Goal: Information Seeking & Learning: Learn about a topic

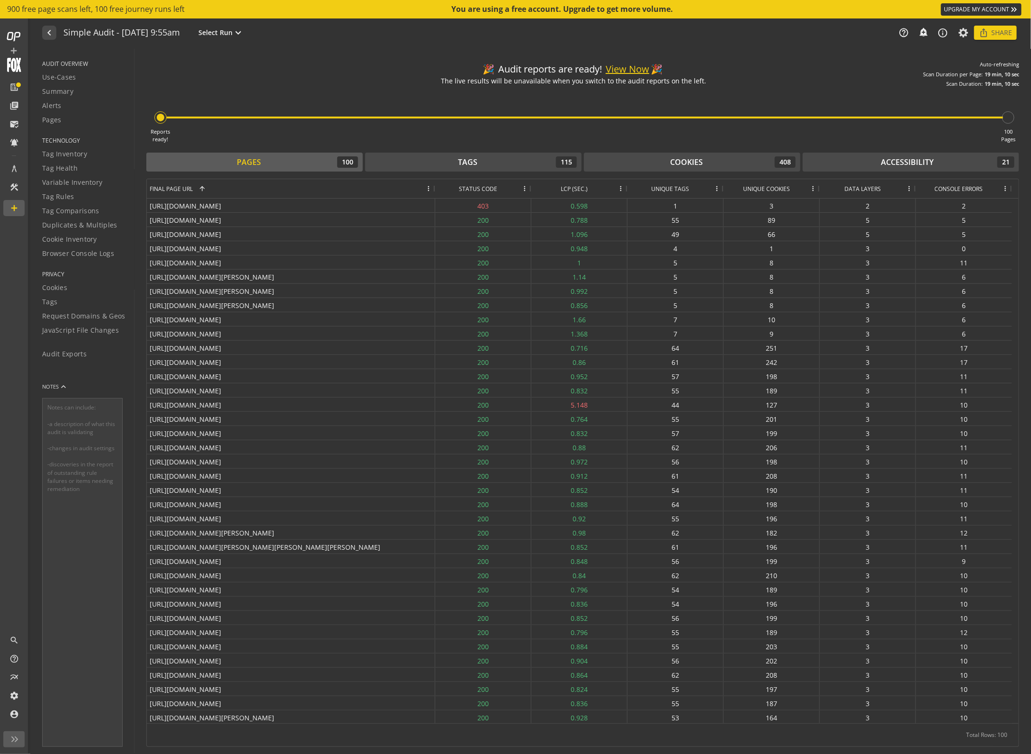
click at [594, 189] on div "LCP (SEC.)" at bounding box center [574, 188] width 80 height 19
click at [594, 189] on div "LCP (SEC.) 1" at bounding box center [574, 188] width 80 height 19
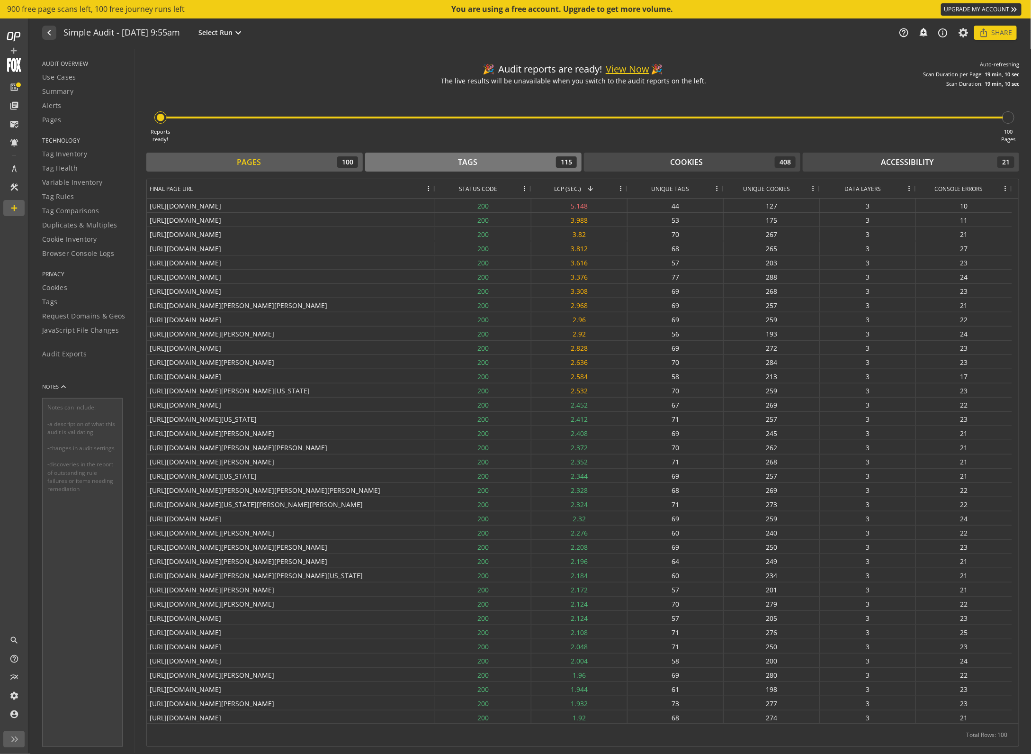
click at [494, 165] on div "Tags 115" at bounding box center [473, 161] width 207 height 11
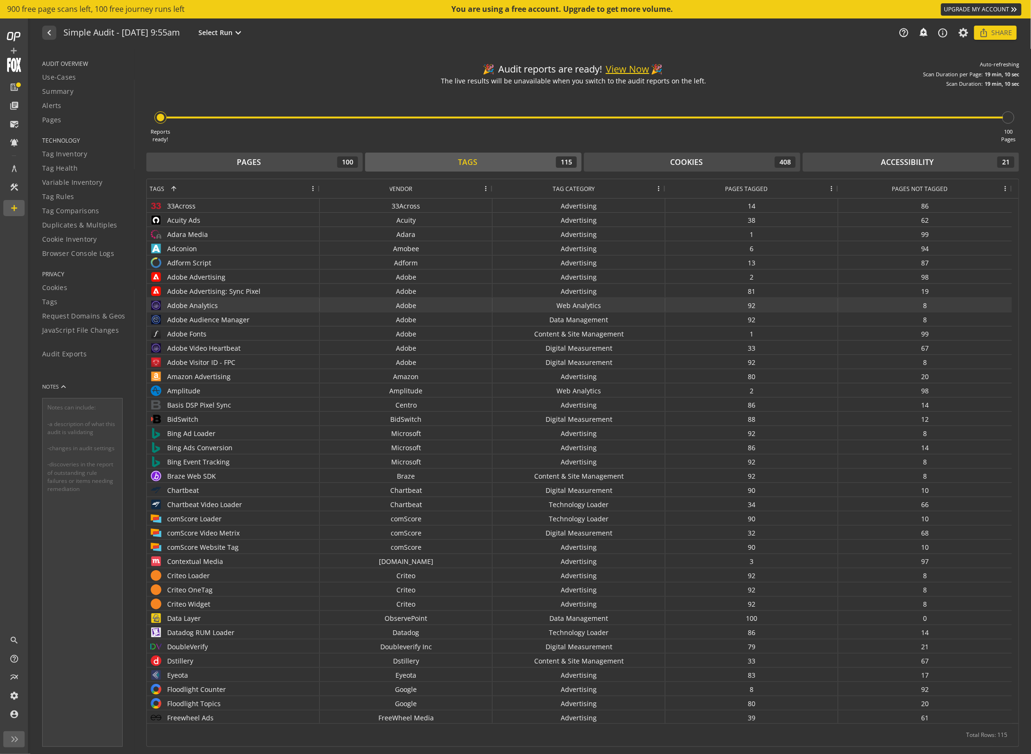
click at [243, 308] on div "Adobe Analytics" at bounding box center [233, 305] width 167 height 14
click at [209, 308] on div "Adobe Analytics" at bounding box center [233, 305] width 167 height 14
click at [617, 306] on div "Web Analytics" at bounding box center [579, 305] width 173 height 14
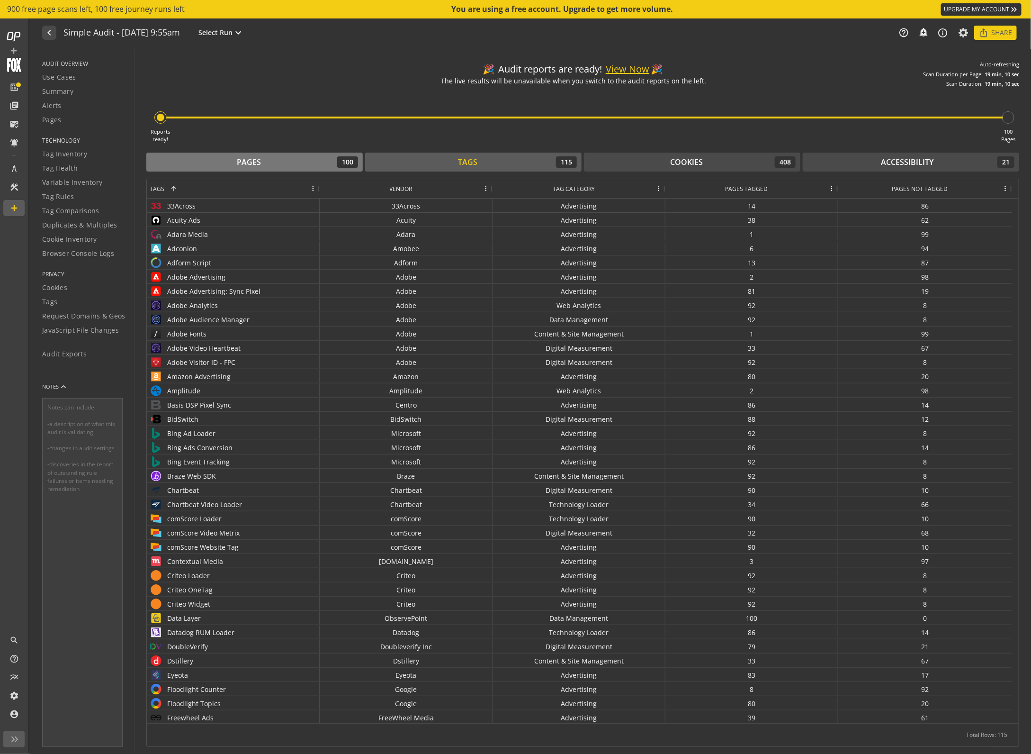
click at [251, 164] on div "Pages" at bounding box center [249, 162] width 24 height 11
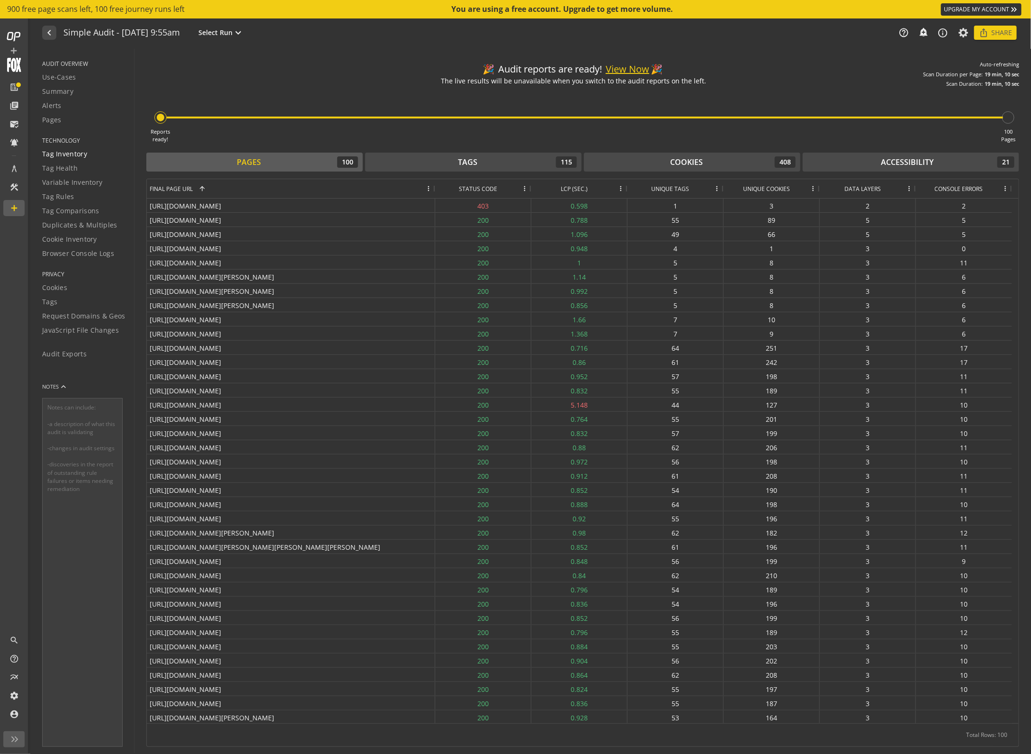
click at [79, 153] on span "Tag Inventory" at bounding box center [64, 153] width 45 height 9
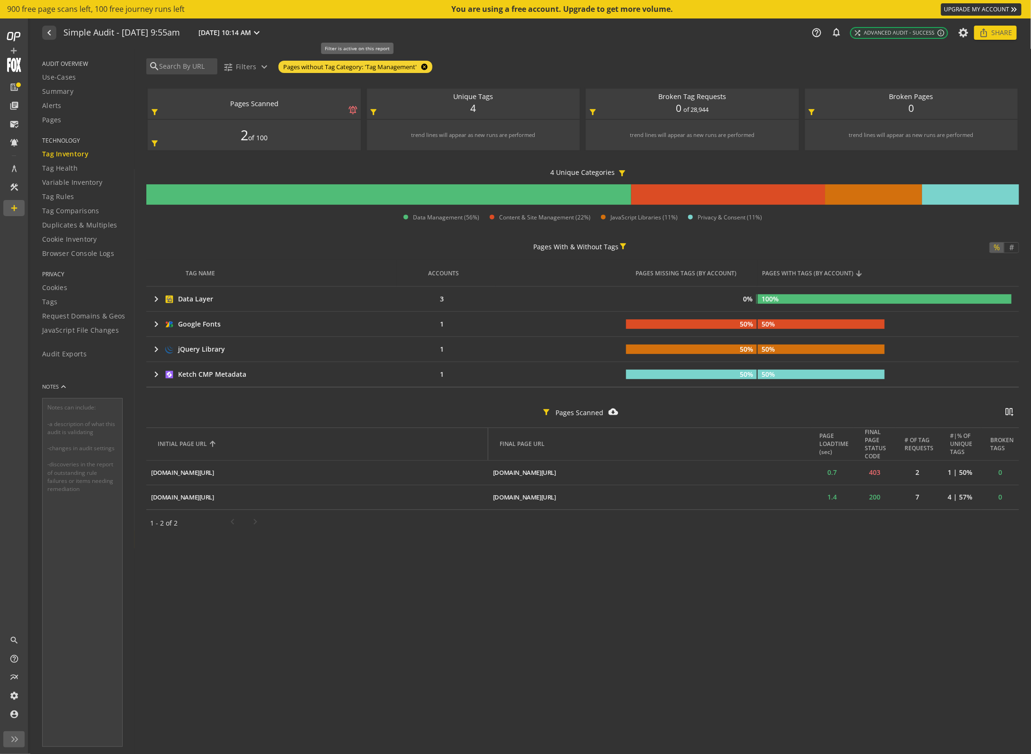
click at [427, 66] on mat-icon "cancel" at bounding box center [423, 67] width 13 height 8
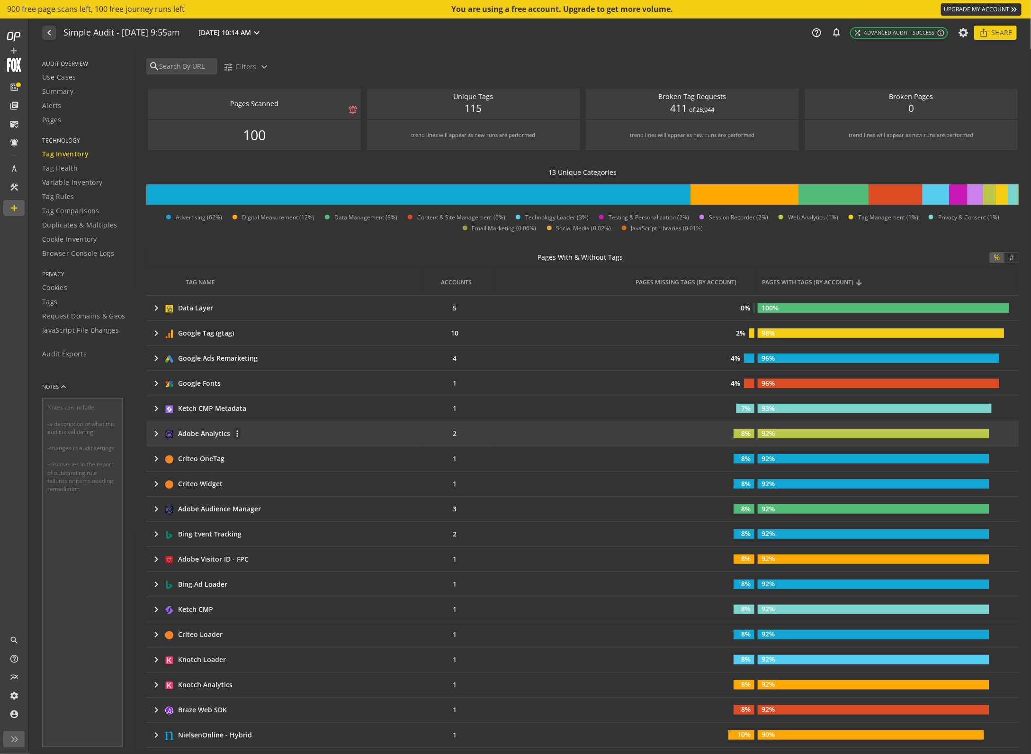
click at [159, 438] on mat-icon "keyboard_arrow_right" at bounding box center [156, 433] width 11 height 11
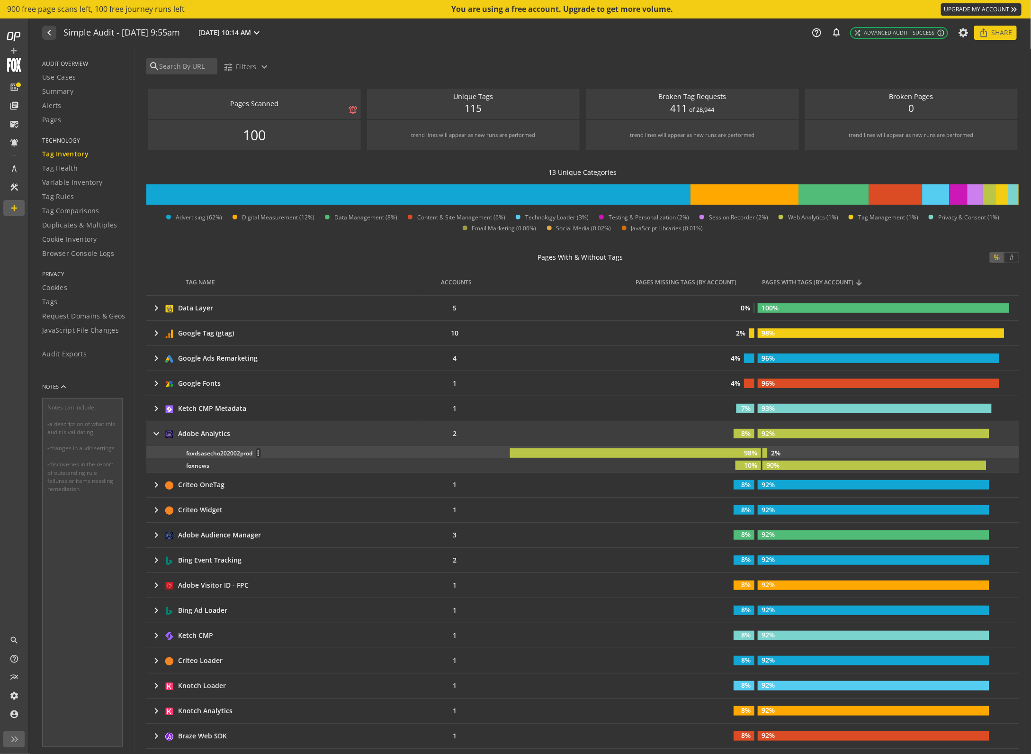
click at [216, 452] on div "foxdsasecho202002prod more_vert" at bounding box center [345, 453] width 319 height 10
click at [431, 454] on div "foxdsasecho202002prod more_vert" at bounding box center [345, 453] width 319 height 10
click at [725, 456] on rect at bounding box center [635, 452] width 251 height 9
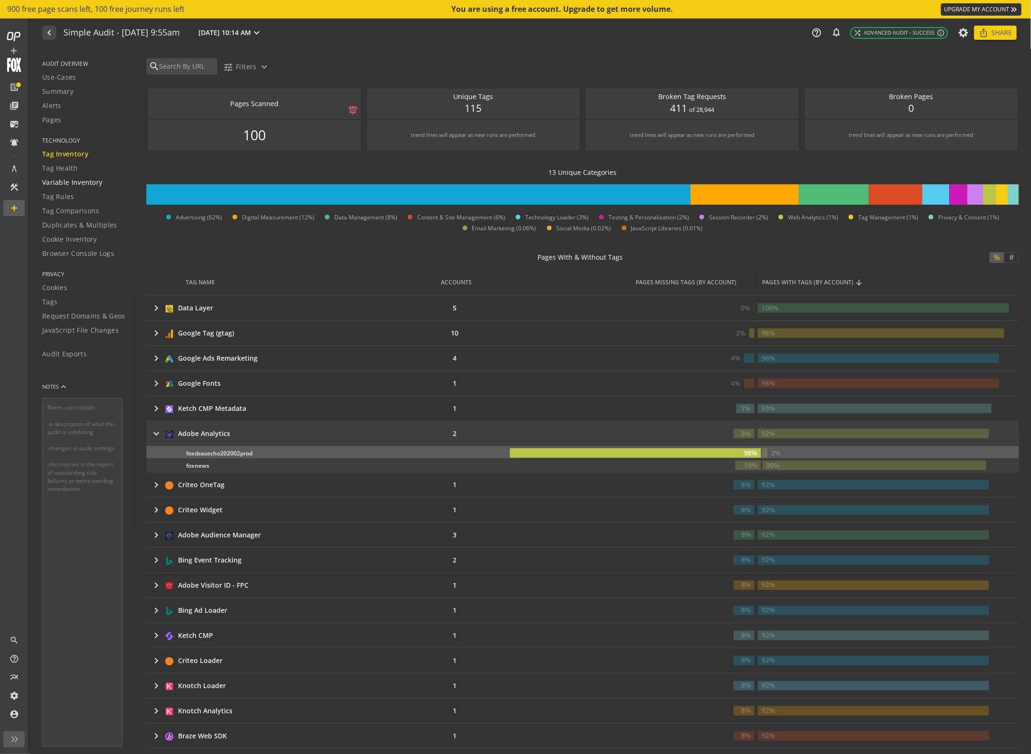
click at [68, 185] on span "Variable Inventory" at bounding box center [72, 182] width 60 height 9
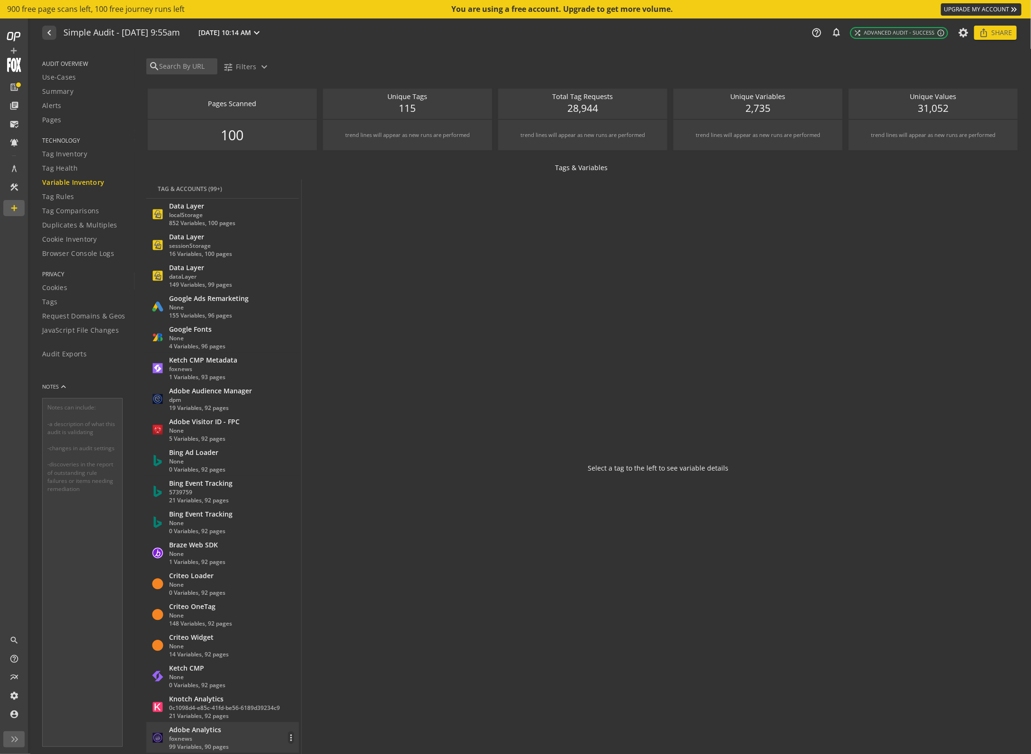
click at [197, 736] on div "foxnews" at bounding box center [199, 738] width 60 height 8
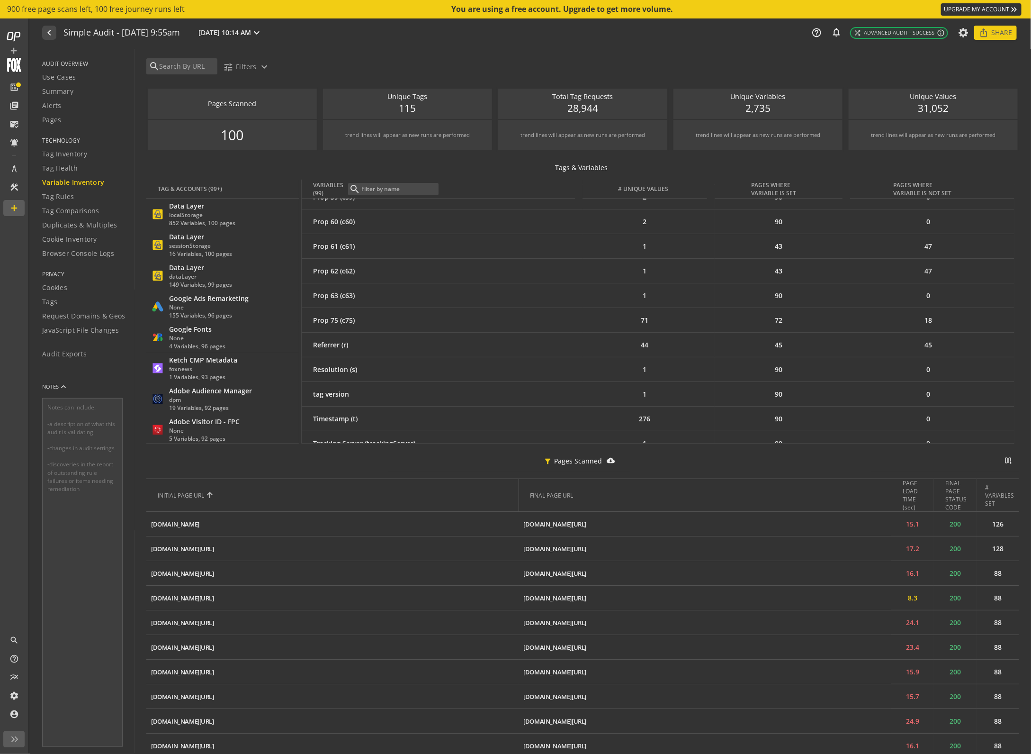
scroll to position [2194, 0]
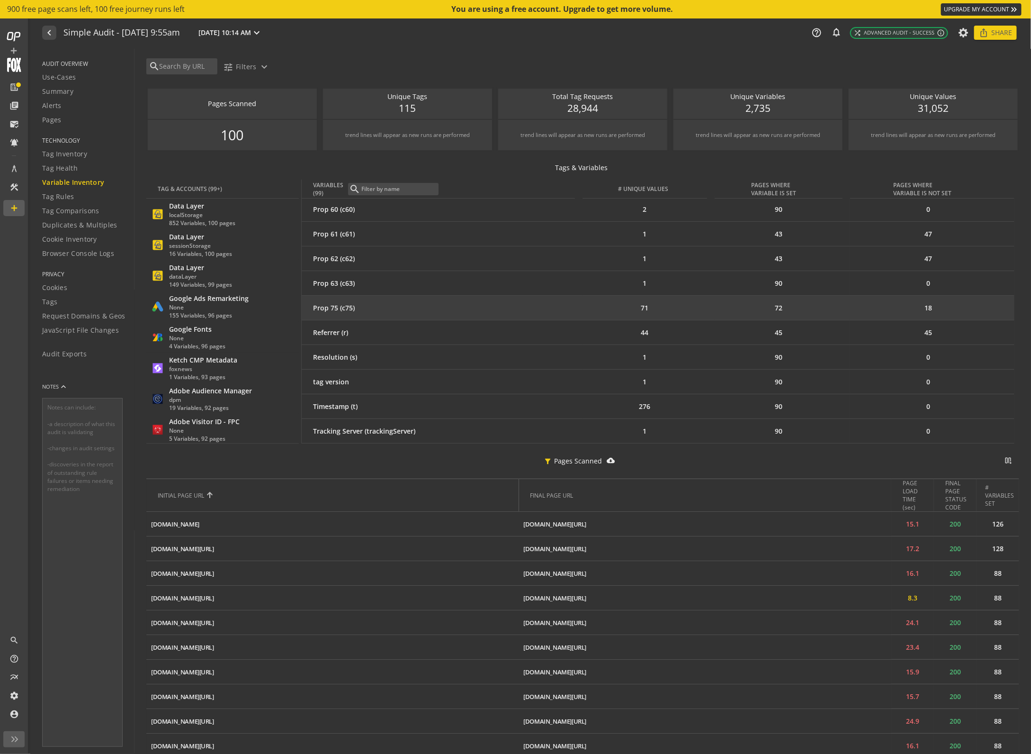
click at [350, 307] on div "Prop 75 (c75)" at bounding box center [444, 307] width 262 height 9
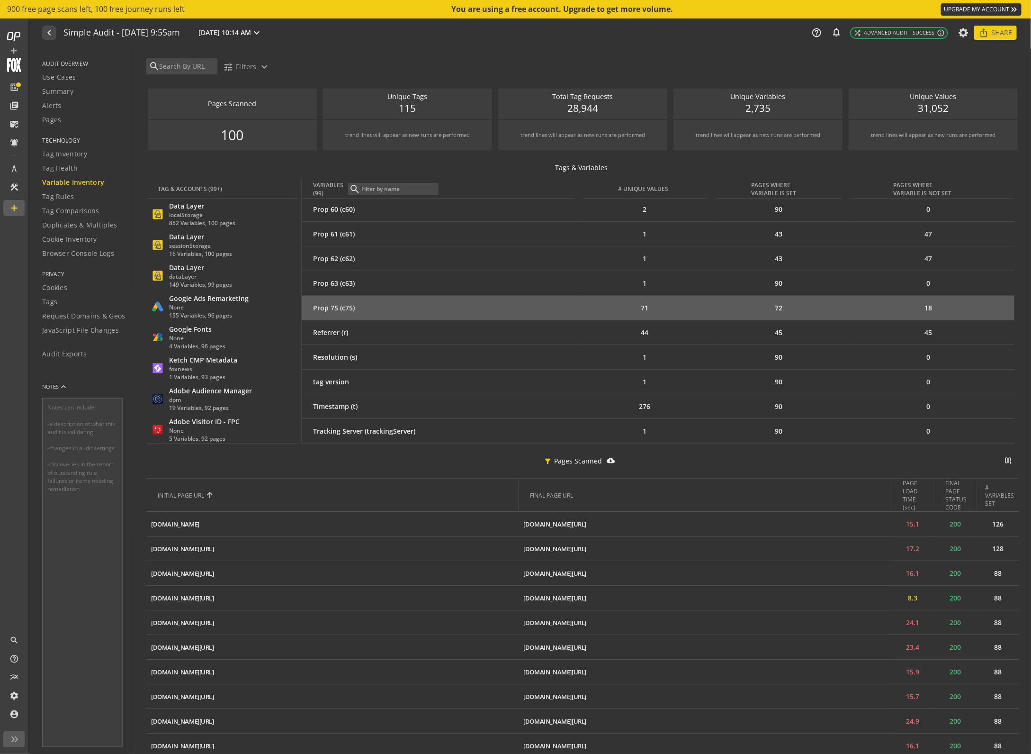
click at [400, 309] on div "Prop 75 (c75)" at bounding box center [444, 307] width 262 height 9
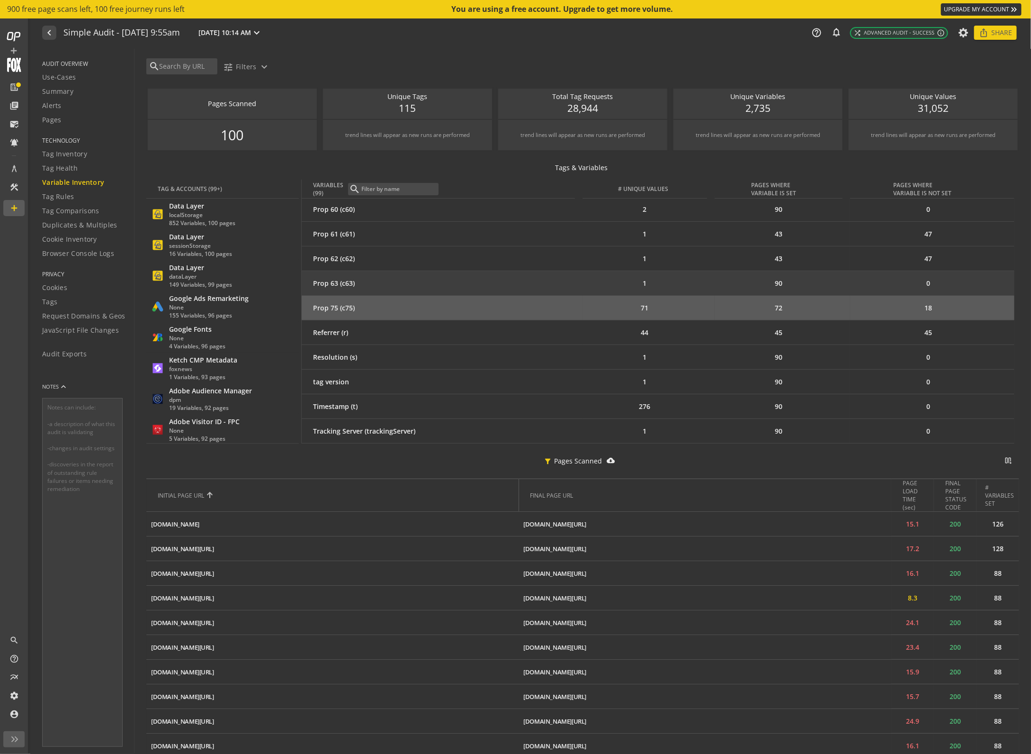
click at [397, 279] on div "Prop 63 (c63)" at bounding box center [444, 283] width 262 height 9
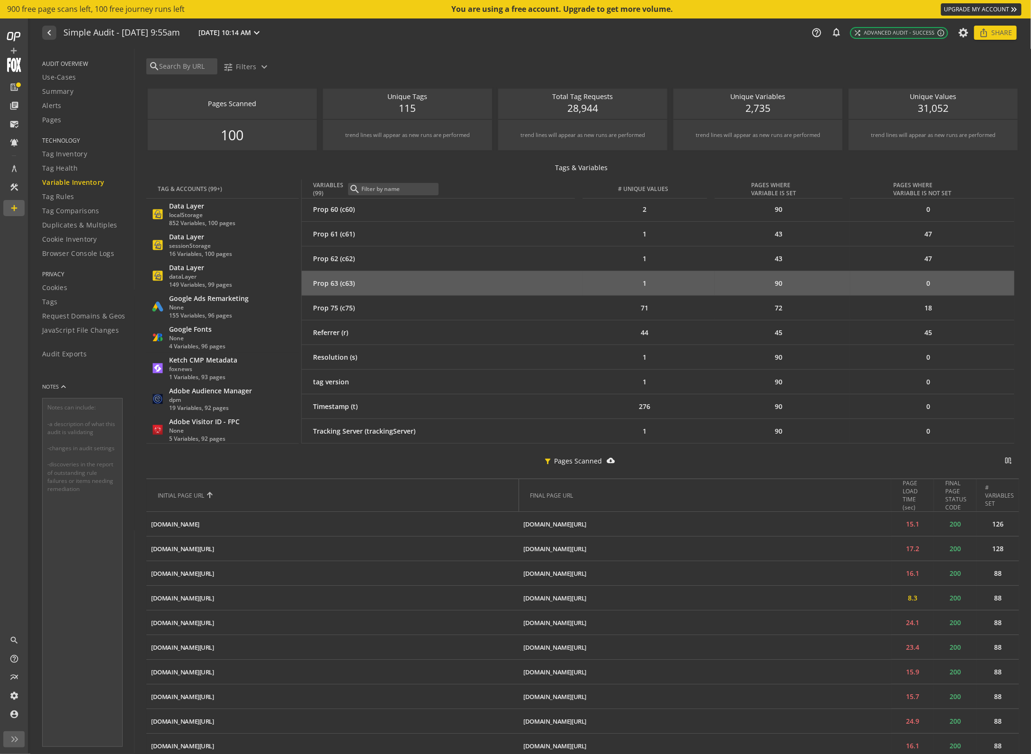
click at [397, 279] on div "Prop 63 (c63)" at bounding box center [444, 283] width 262 height 9
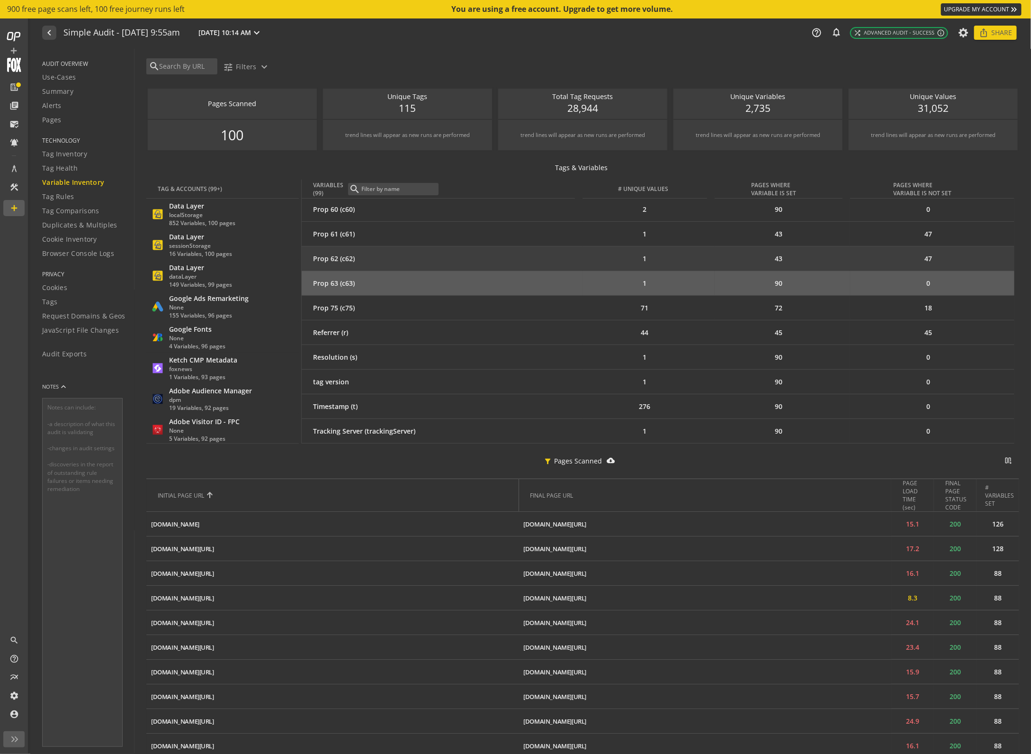
click at [385, 264] on td "Prop 62 (c62)" at bounding box center [442, 258] width 281 height 25
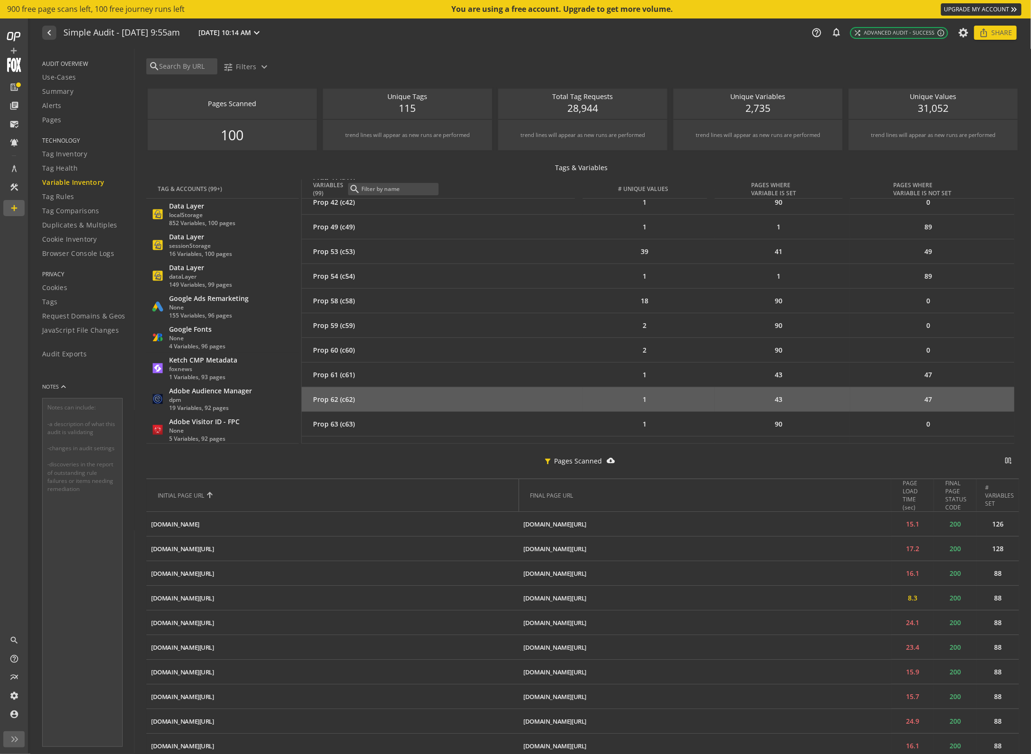
scroll to position [2036, 0]
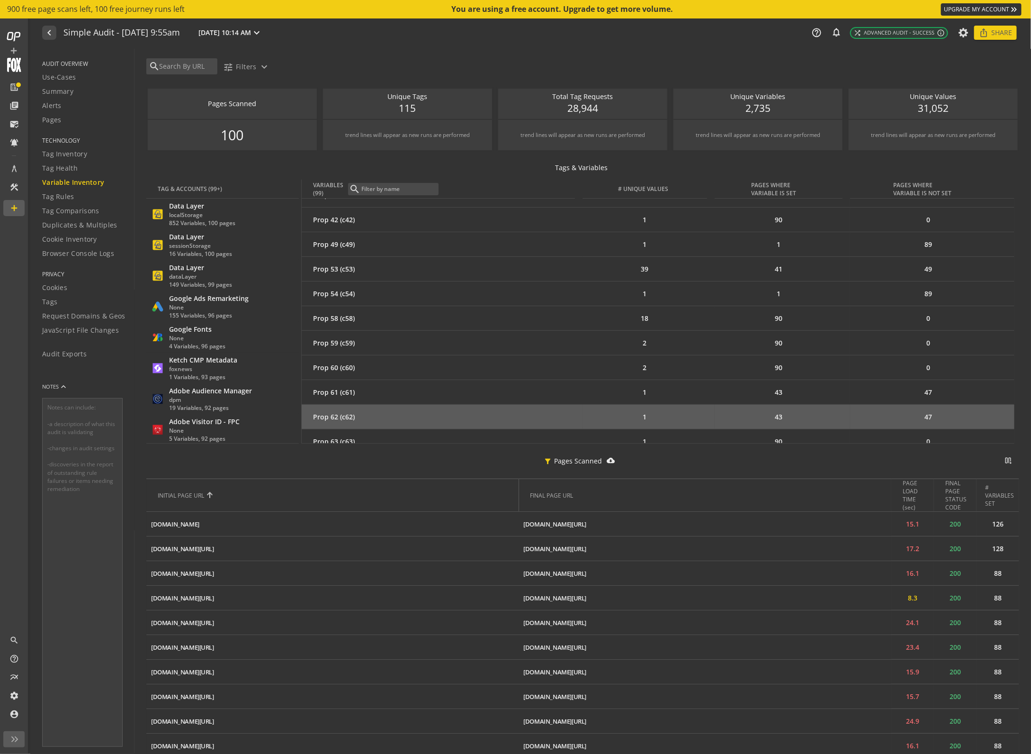
click at [385, 264] on div "Prop 53 (c53)" at bounding box center [444, 268] width 262 height 9
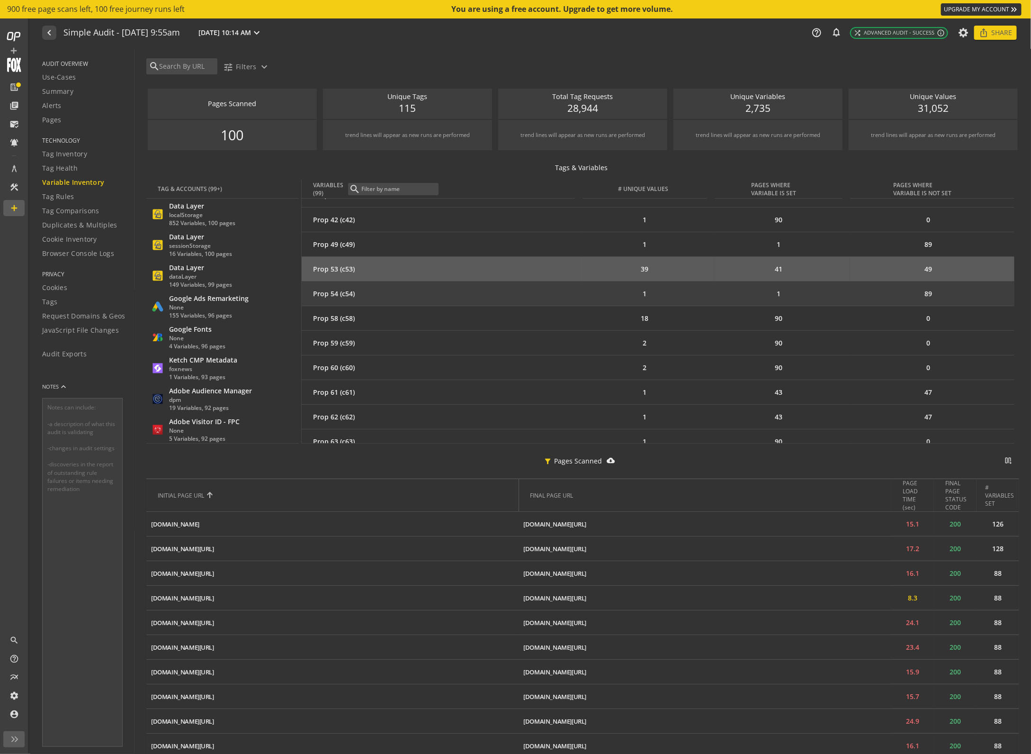
click at [383, 292] on div "Prop 54 (c54)" at bounding box center [444, 293] width 262 height 9
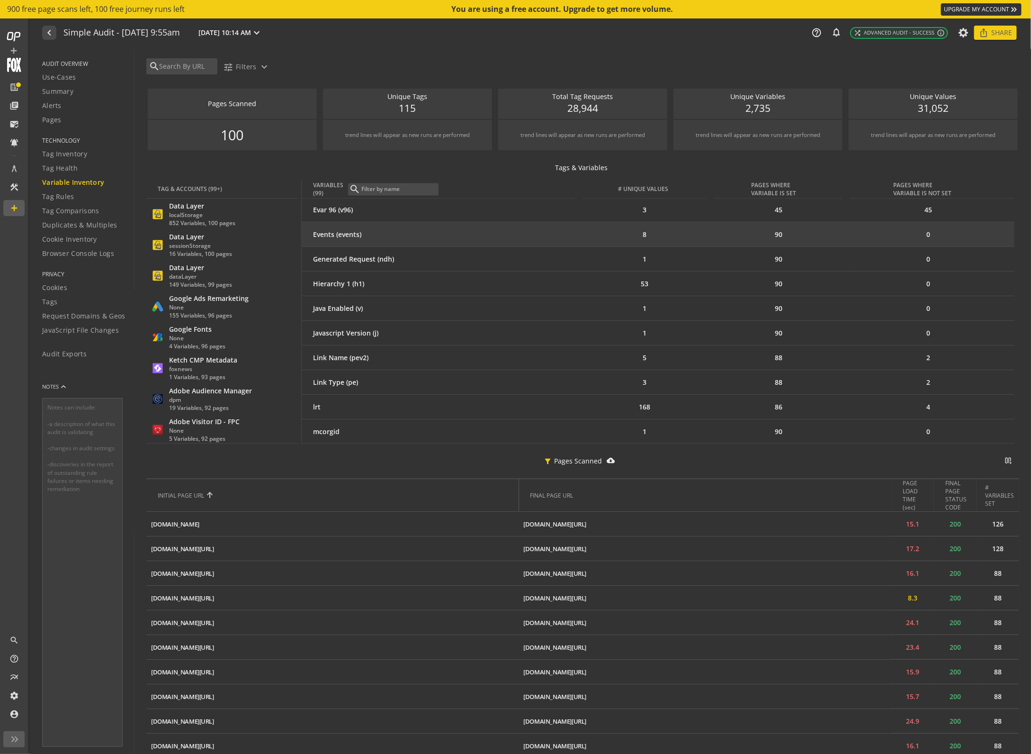
scroll to position [1082, 0]
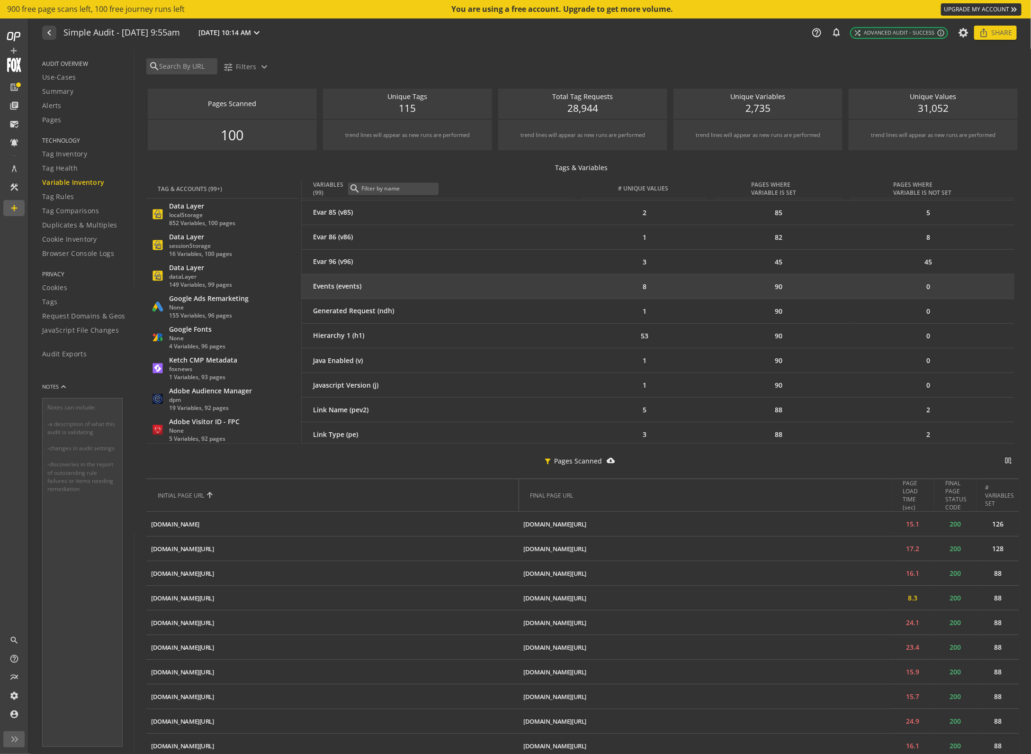
click at [377, 286] on div "Events (events)" at bounding box center [444, 286] width 262 height 9
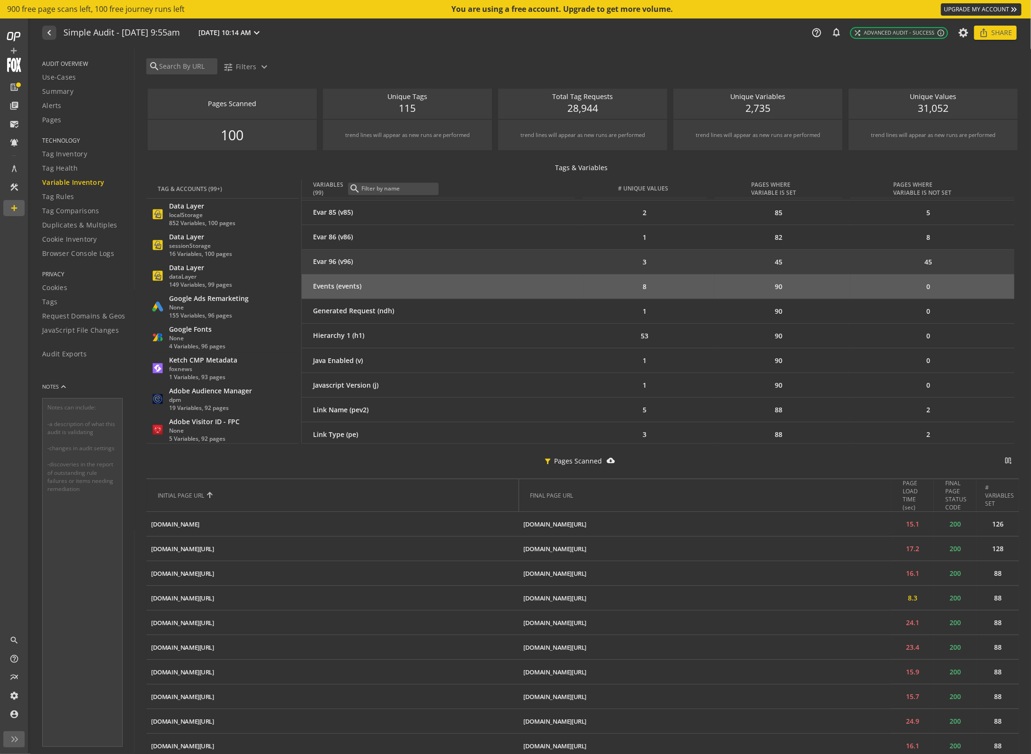
click at [384, 265] on div "Evar 96 (v96)" at bounding box center [444, 261] width 262 height 9
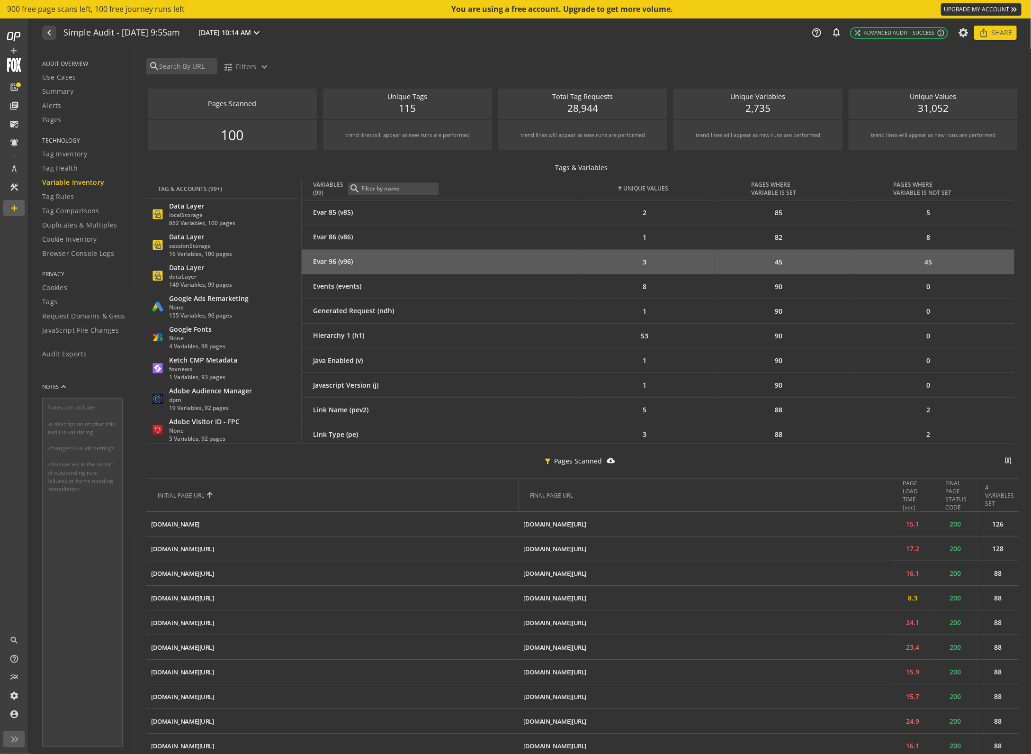
click at [384, 265] on div "Evar 96 (v96)" at bounding box center [444, 261] width 262 height 9
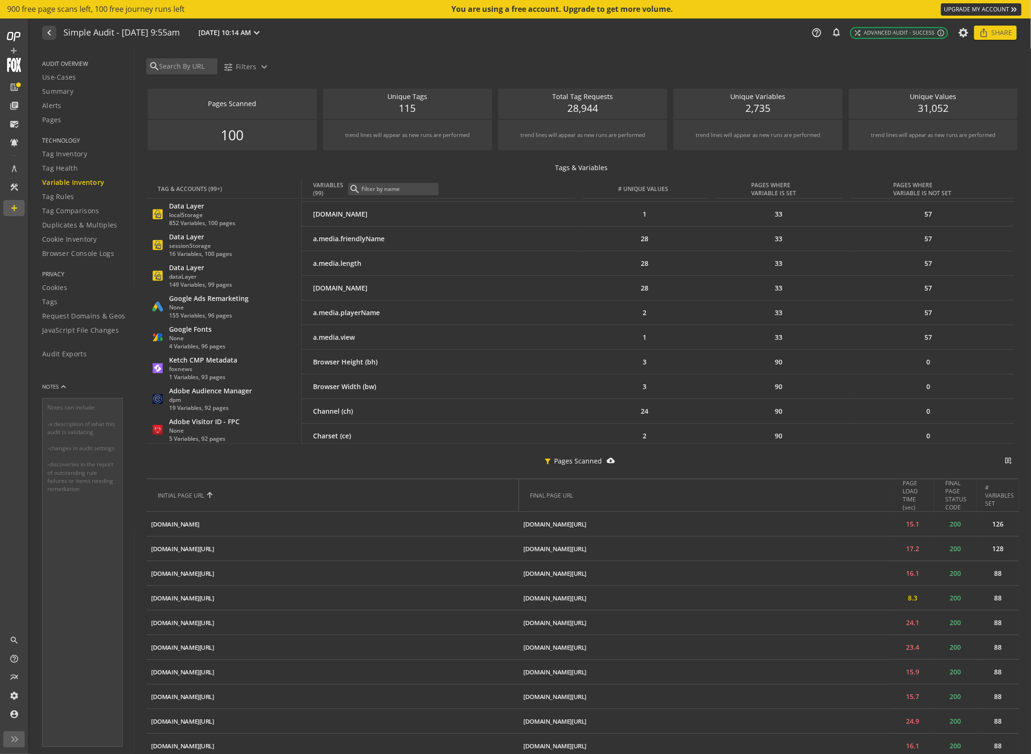
scroll to position [25, 0]
click at [384, 265] on td "a.media.ad.playerName" at bounding box center [442, 260] width 281 height 25
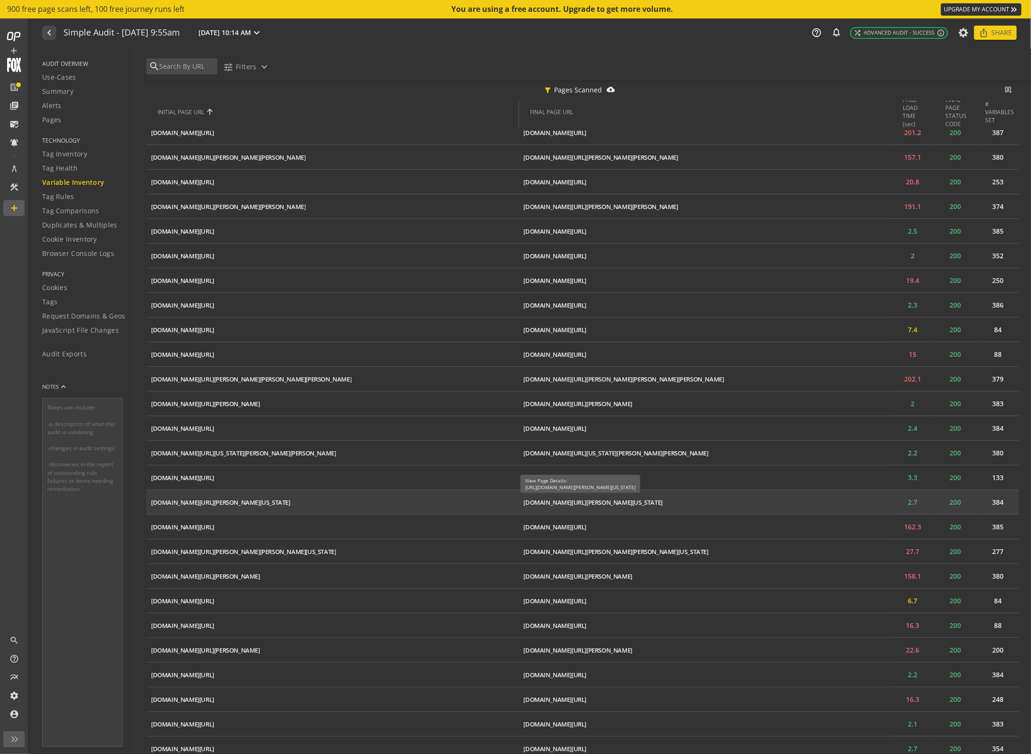
click at [572, 500] on div "[DOMAIN_NAME][URL][PERSON_NAME][US_STATE]" at bounding box center [593, 502] width 139 height 9
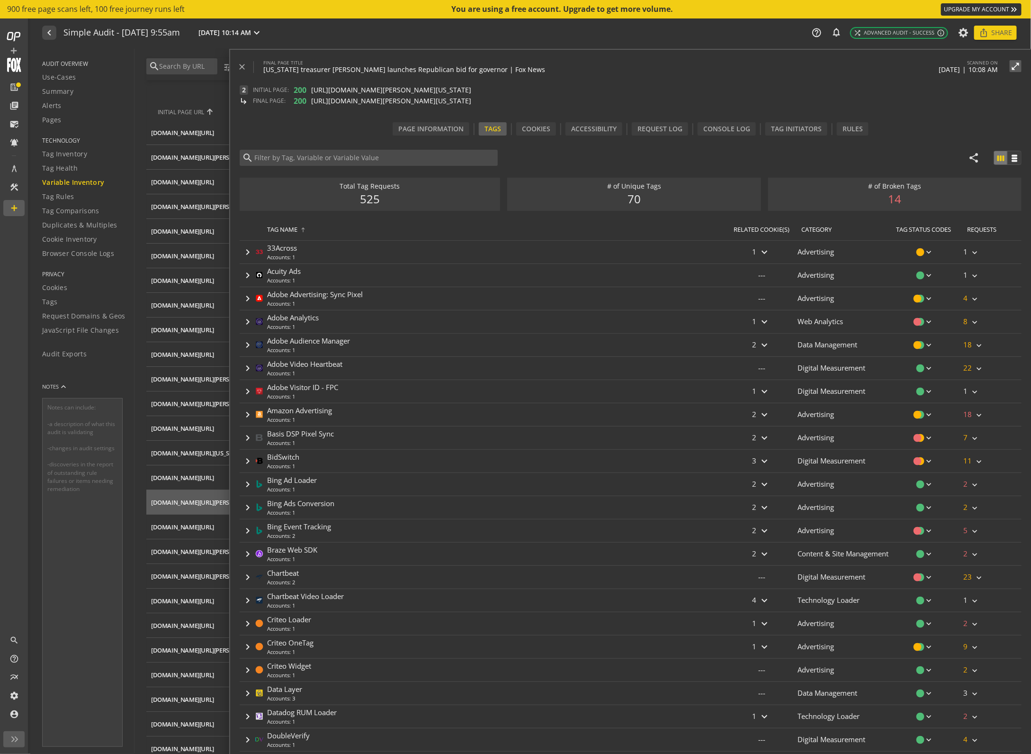
type input "Adobe Analytics"
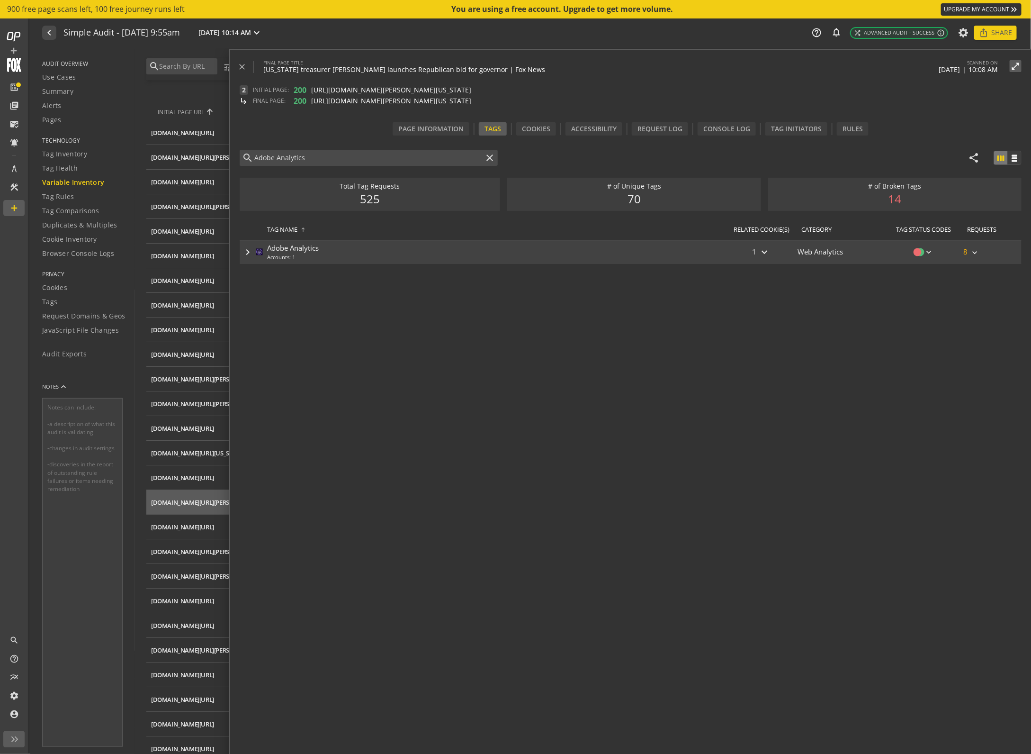
click at [249, 256] on mat-icon "keyboard_arrow_right" at bounding box center [247, 251] width 11 height 11
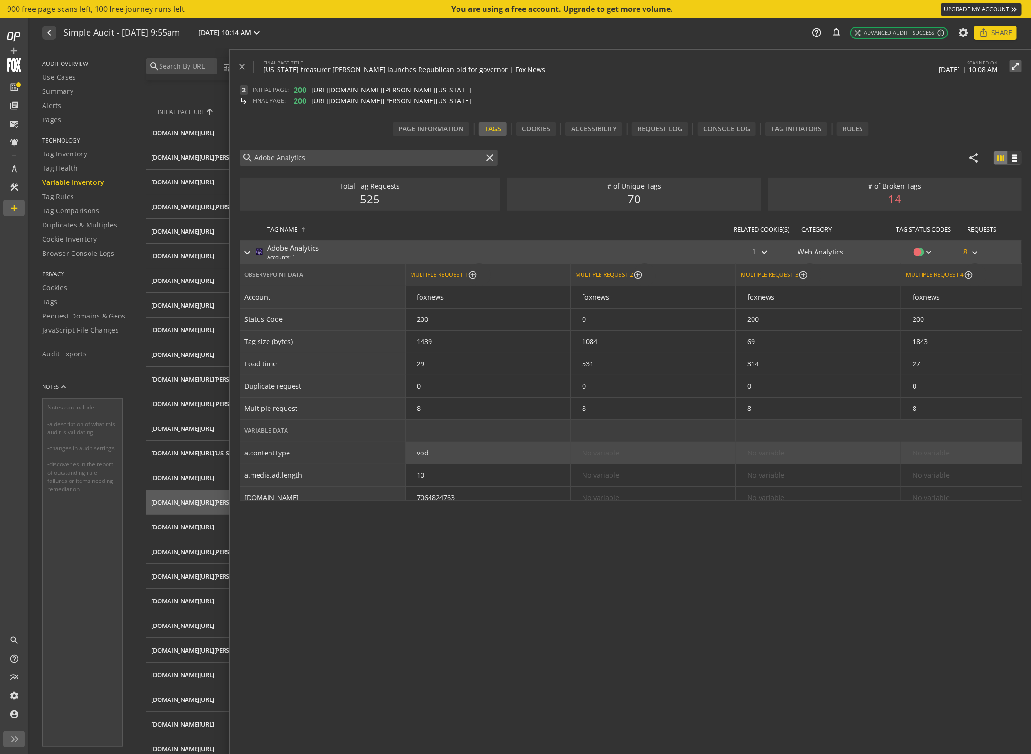
scroll to position [5, 0]
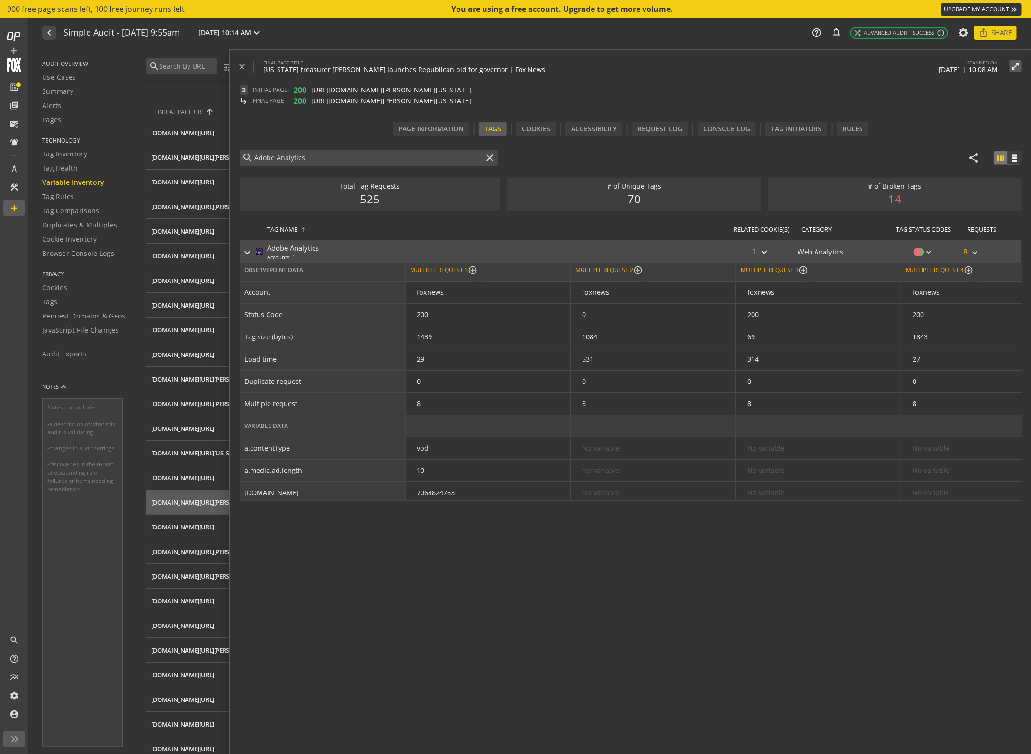
drag, startPoint x: 588, startPoint y: 501, endPoint x: 853, endPoint y: 509, distance: 264.4
click at [853, 509] on div "search Adobe Analytics close share view_week view_week Total Tag Requests 525 #…" at bounding box center [636, 462] width 792 height 625
click at [825, 541] on div "search Adobe Analytics close share view_week view_week Total Tag Requests 525 #…" at bounding box center [636, 462] width 792 height 625
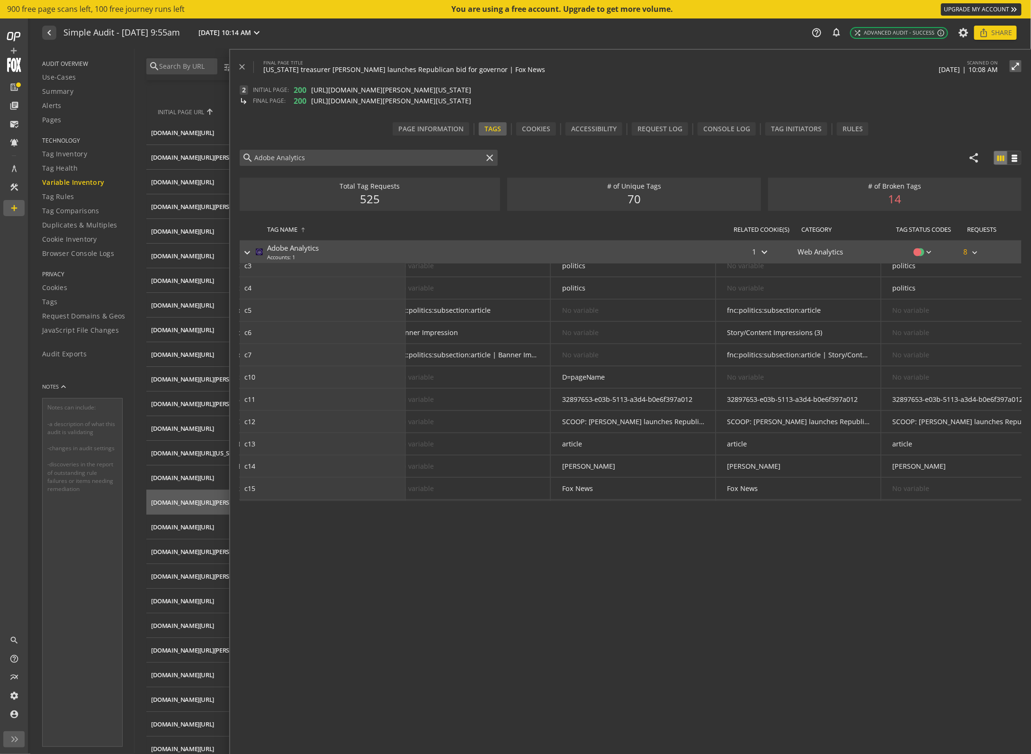
scroll to position [632, 712]
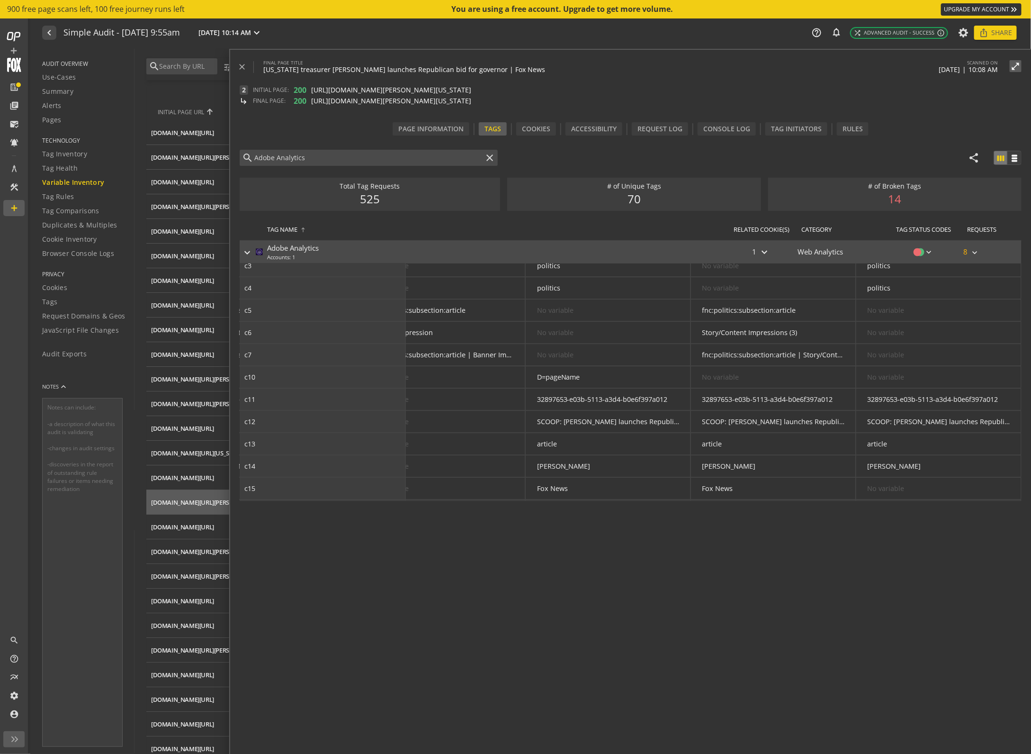
click at [775, 658] on div "search Adobe Analytics close share view_week view_week Total Tag Requests 525 #…" at bounding box center [636, 462] width 792 height 625
click at [81, 393] on div "NOTES keyboard_arrow_up" at bounding box center [82, 383] width 81 height 27
click at [93, 380] on div "NOTES keyboard_arrow_up" at bounding box center [82, 383] width 81 height 27
click at [243, 71] on mat-icon "close" at bounding box center [241, 66] width 9 height 9
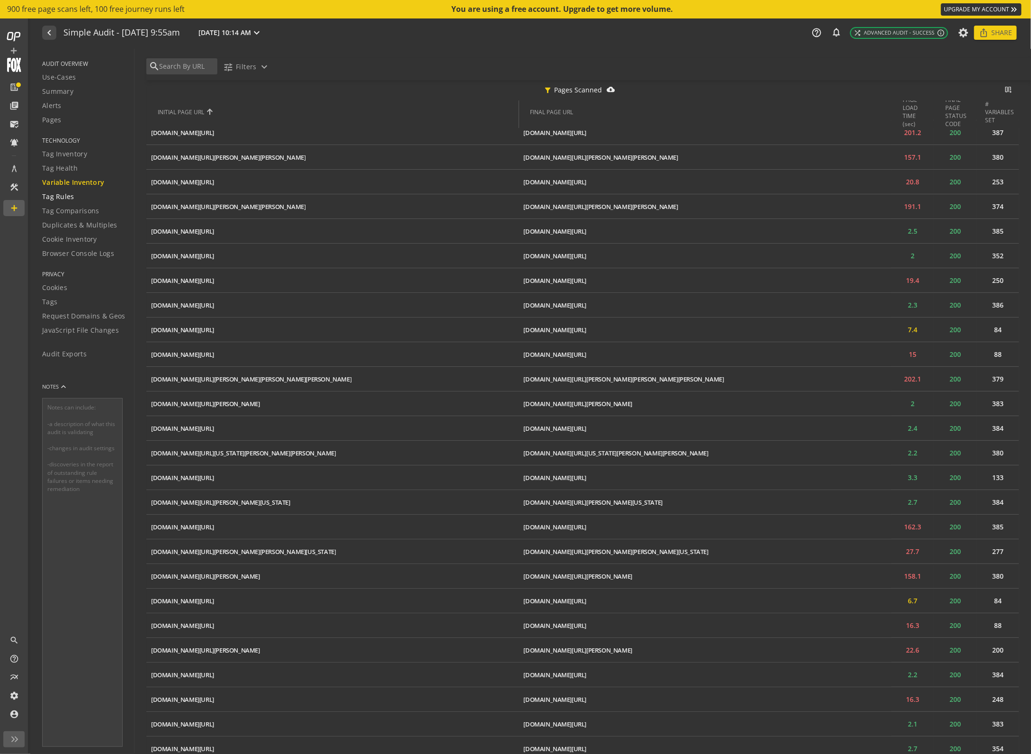
click at [88, 195] on div "Tag Rules" at bounding box center [88, 196] width 92 height 9
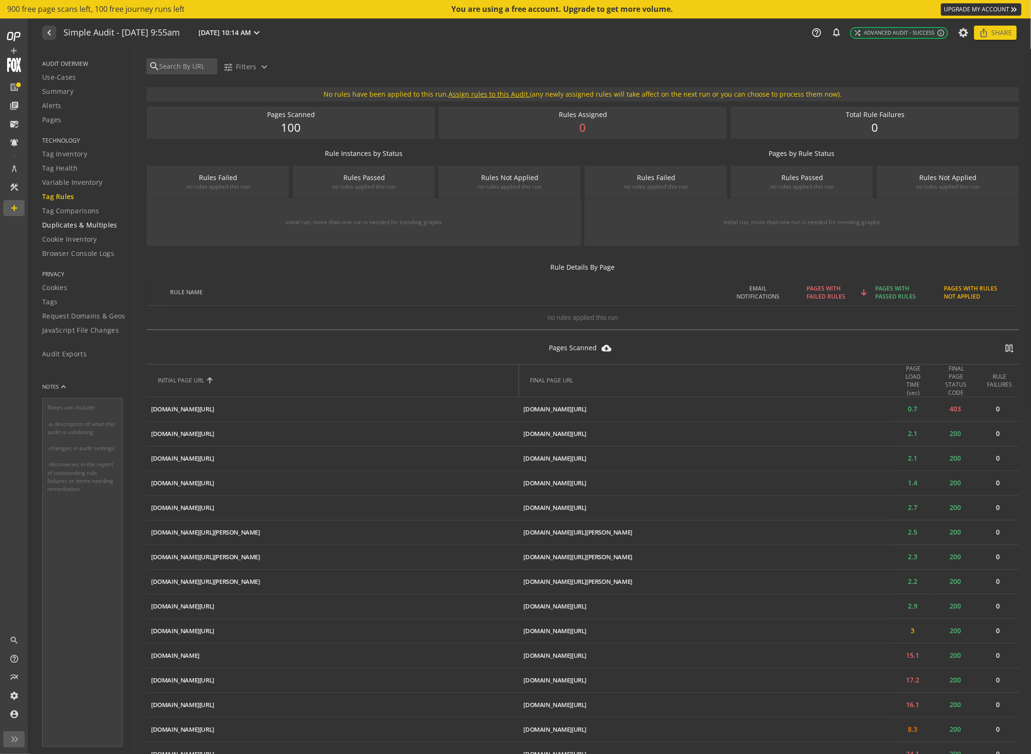
click at [100, 229] on span "Duplicates & Multiples" at bounding box center [79, 224] width 75 height 9
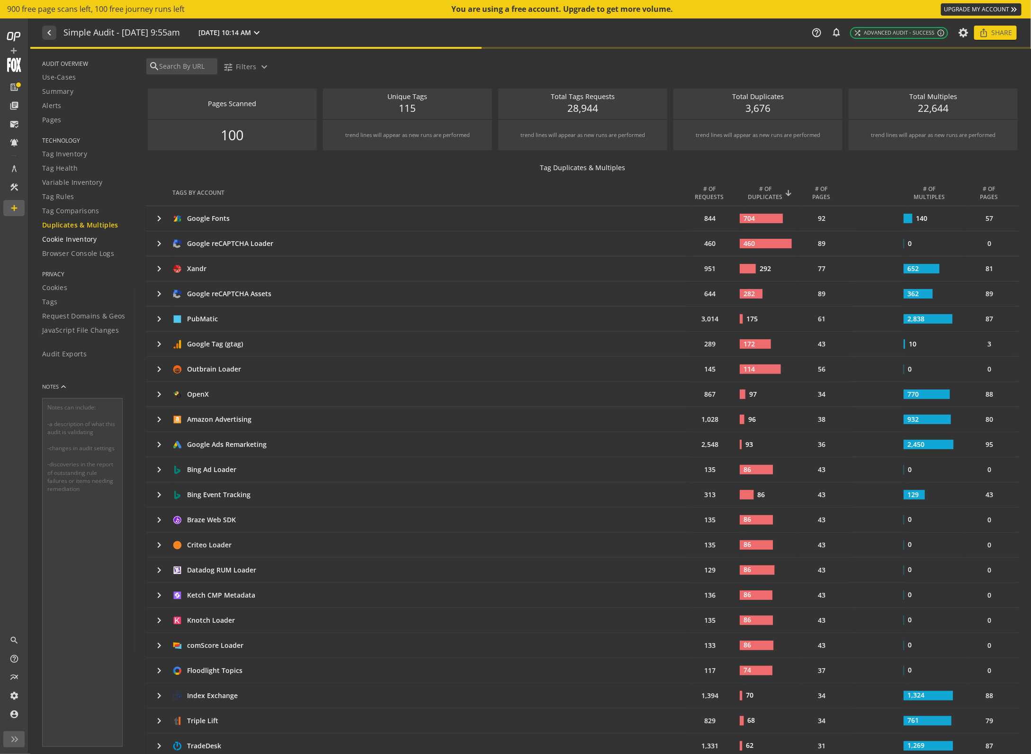
click at [76, 235] on span "Cookie Inventory" at bounding box center [69, 238] width 55 height 9
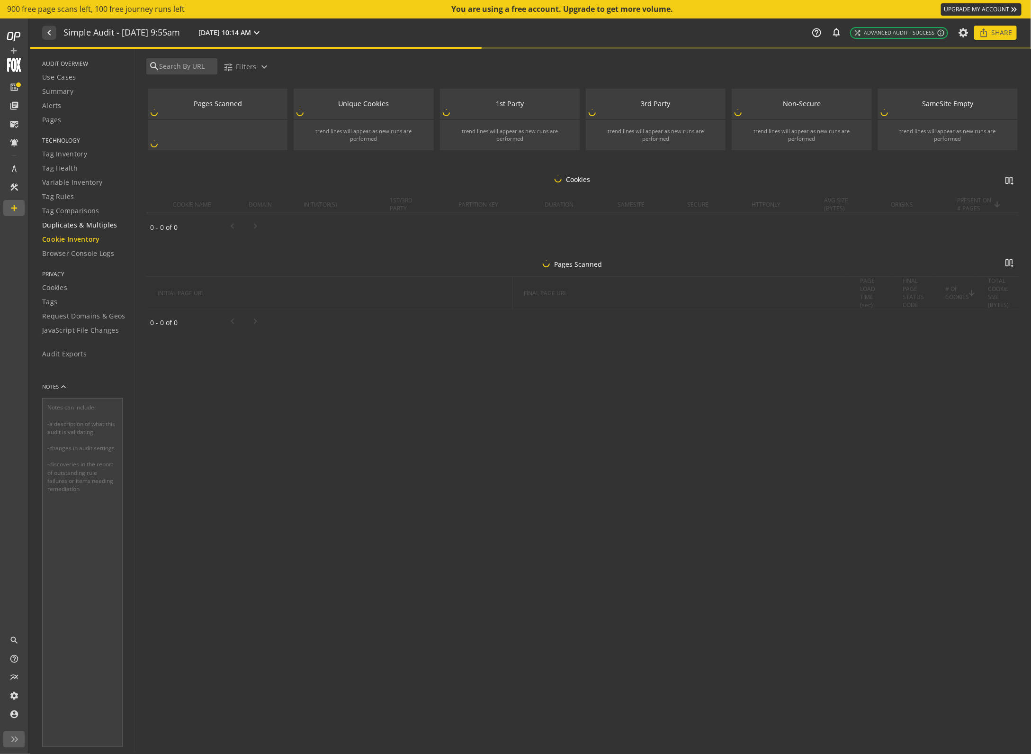
click at [79, 224] on span "Duplicates & Multiples" at bounding box center [79, 224] width 75 height 9
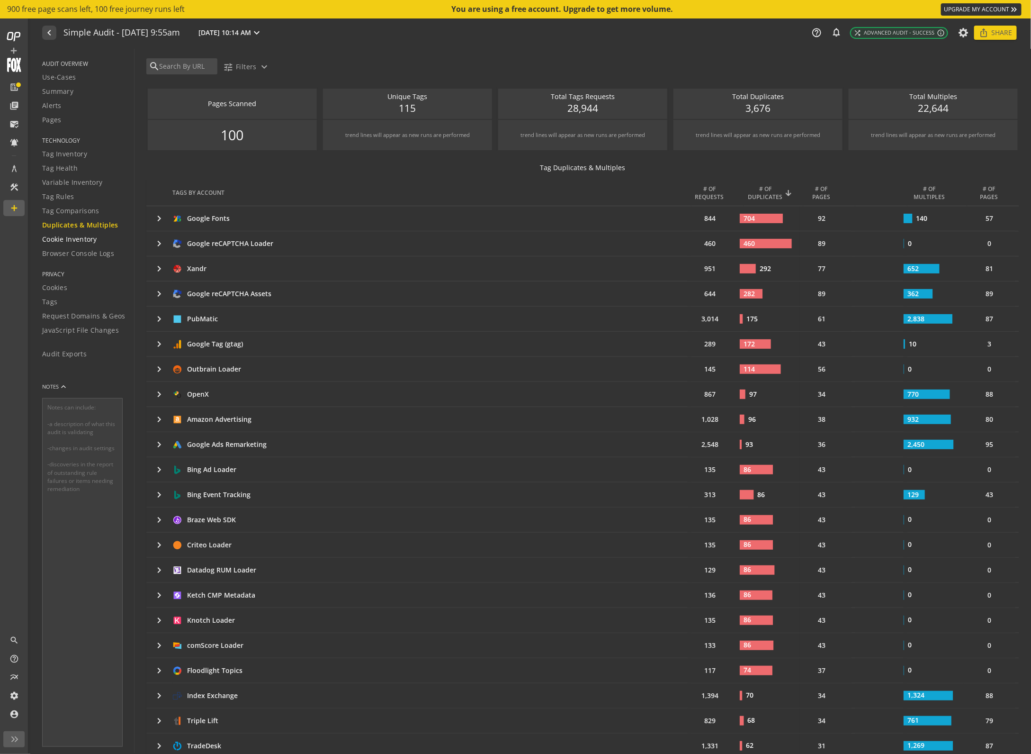
click at [62, 244] on span "Cookie Inventory" at bounding box center [69, 238] width 55 height 9
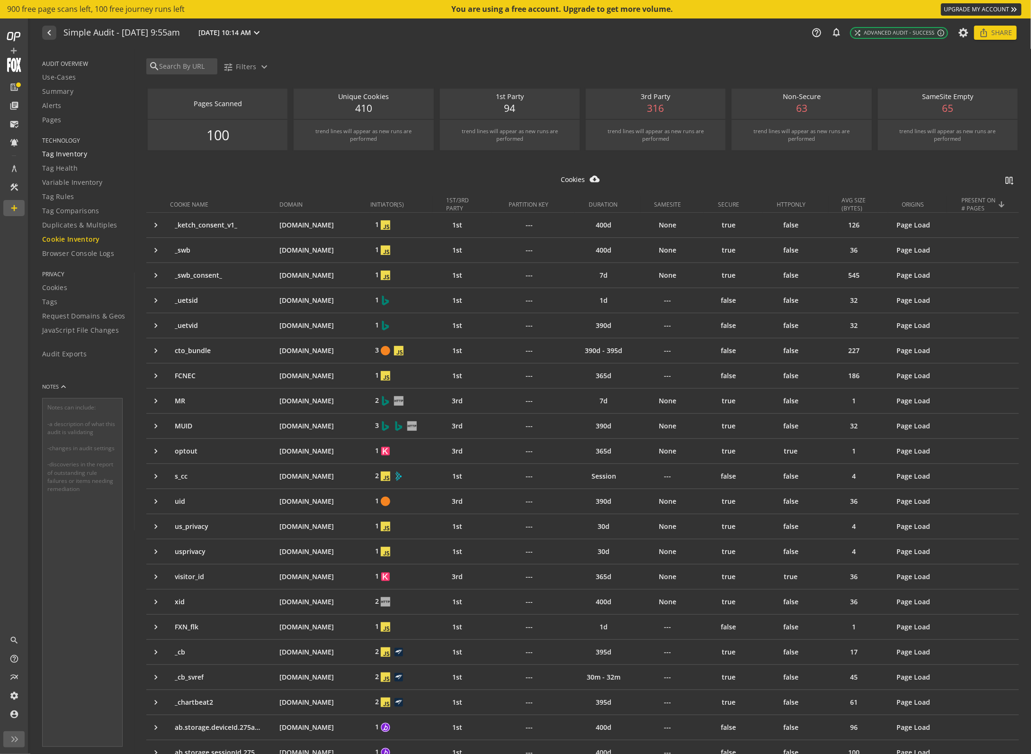
click at [63, 156] on span "Tag Inventory" at bounding box center [64, 153] width 45 height 9
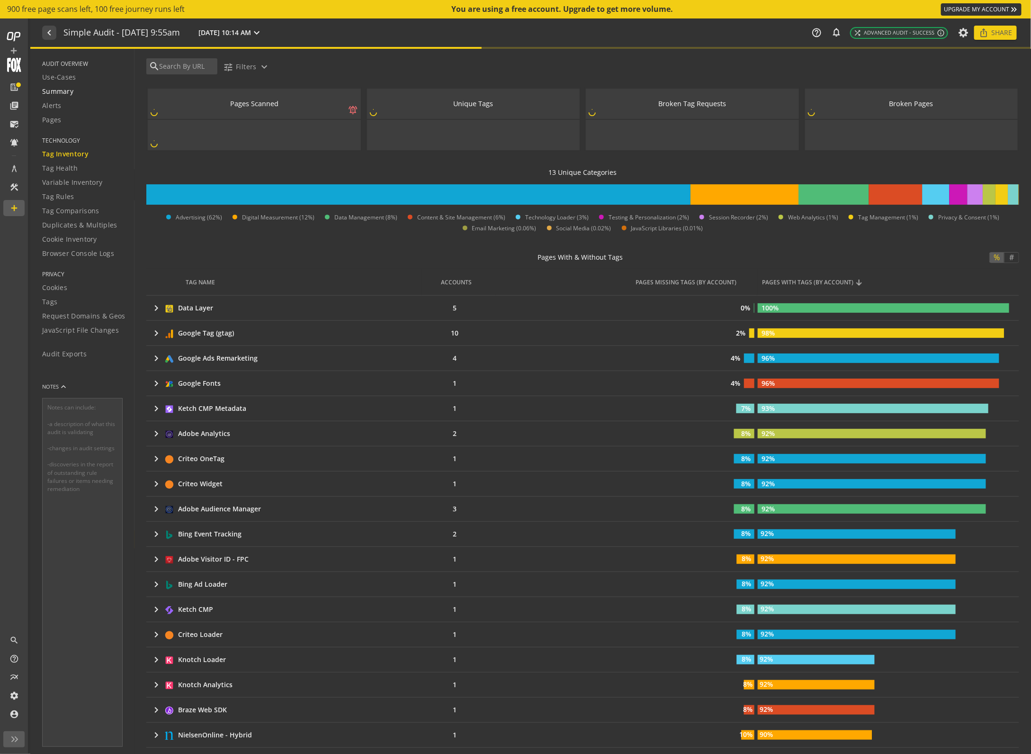
click at [66, 88] on span "Summary" at bounding box center [57, 91] width 31 height 9
